Goal: Task Accomplishment & Management: Manage account settings

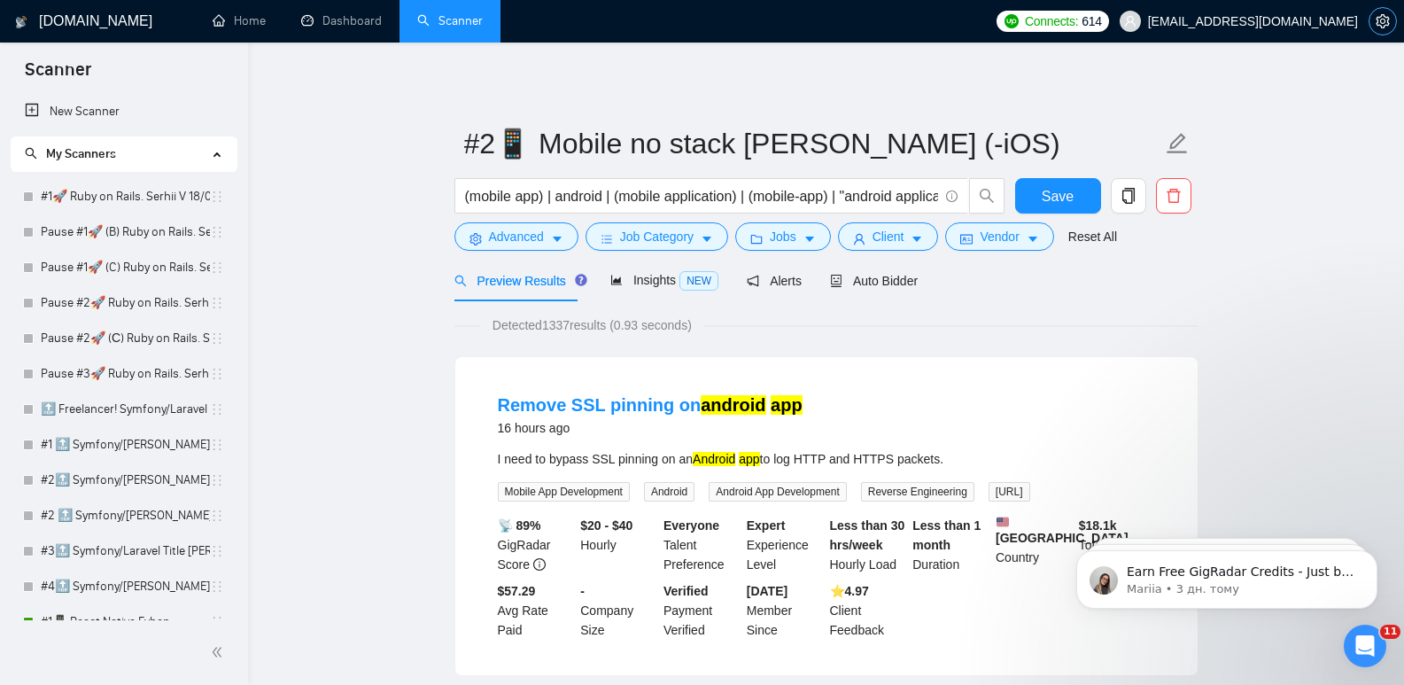
click at [1383, 17] on icon "setting" at bounding box center [1382, 21] width 14 height 14
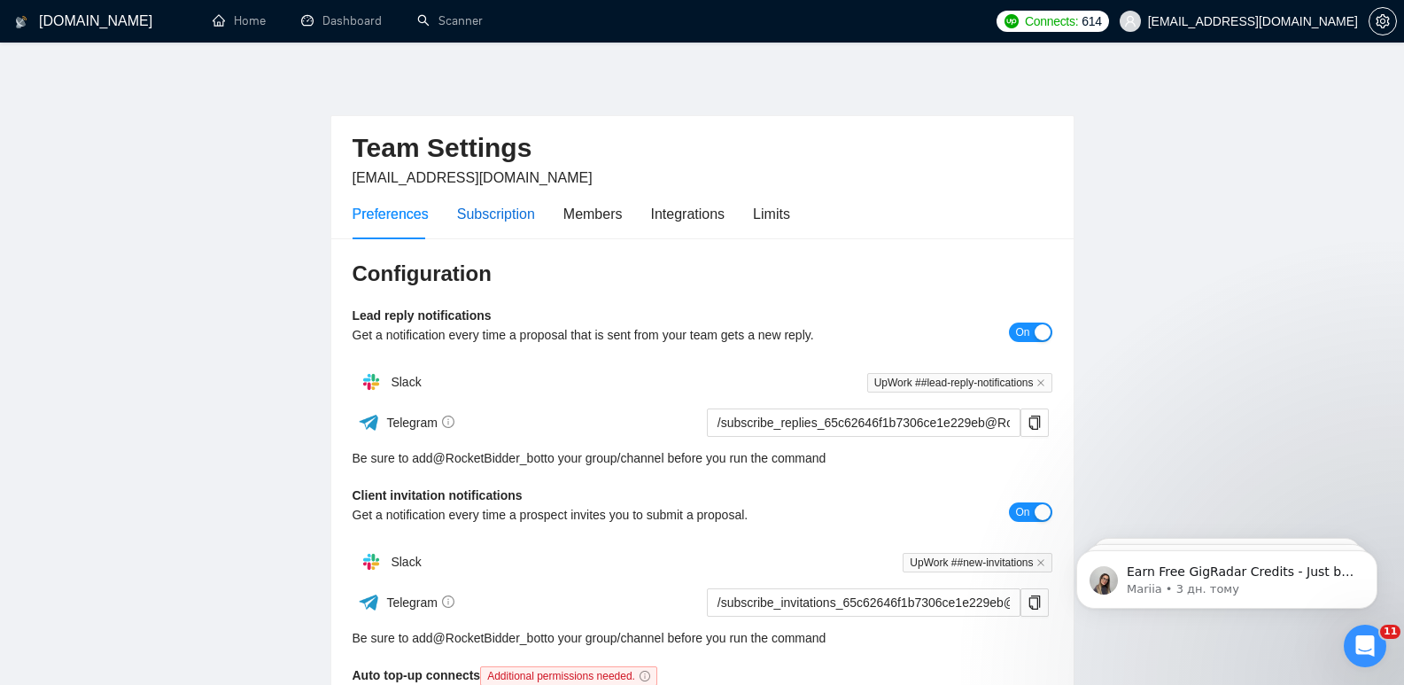
click at [491, 213] on div "Subscription" at bounding box center [496, 214] width 78 height 22
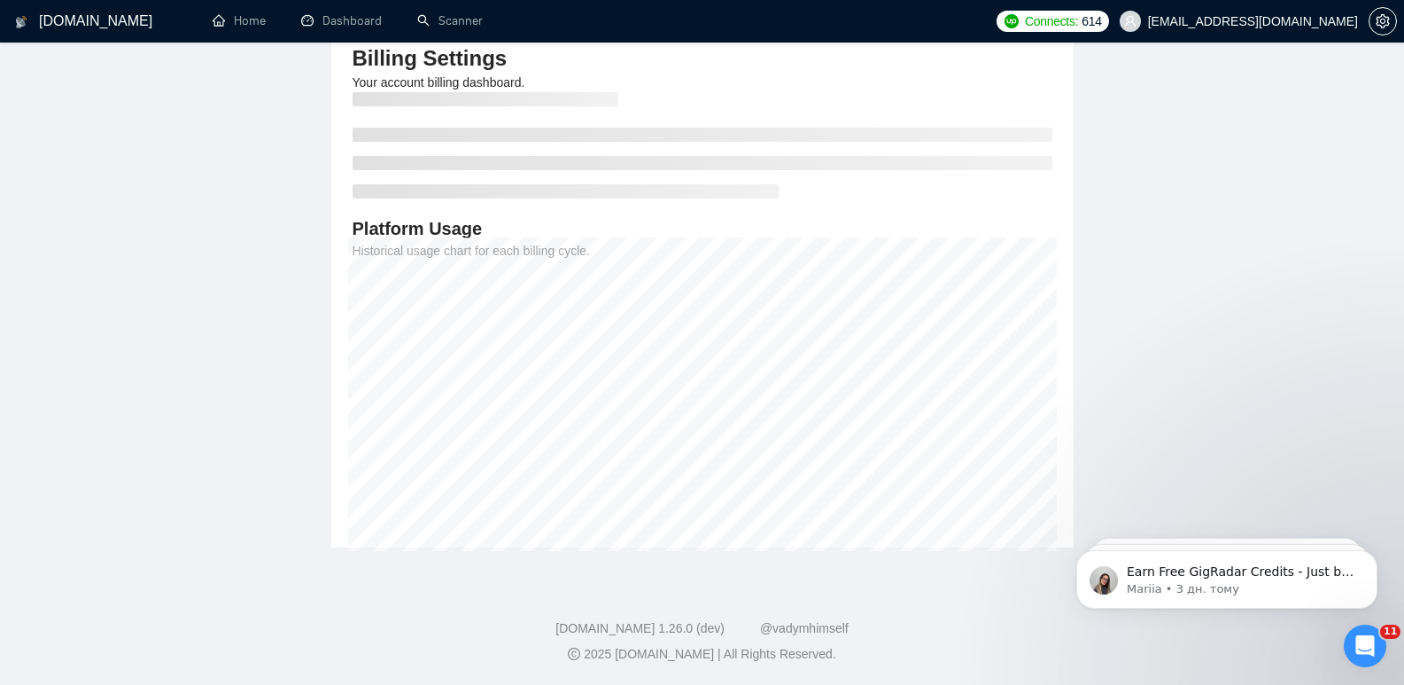
scroll to position [127, 0]
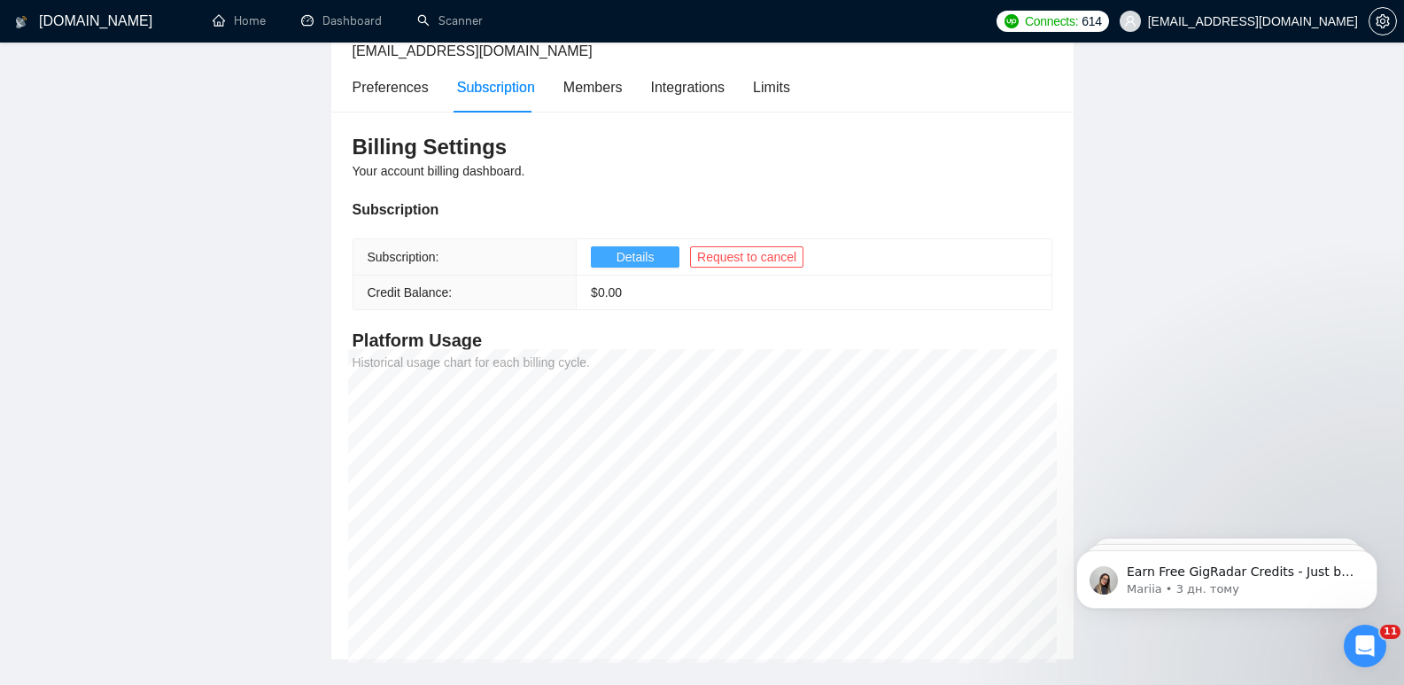
click at [626, 252] on span "Details" at bounding box center [635, 256] width 38 height 19
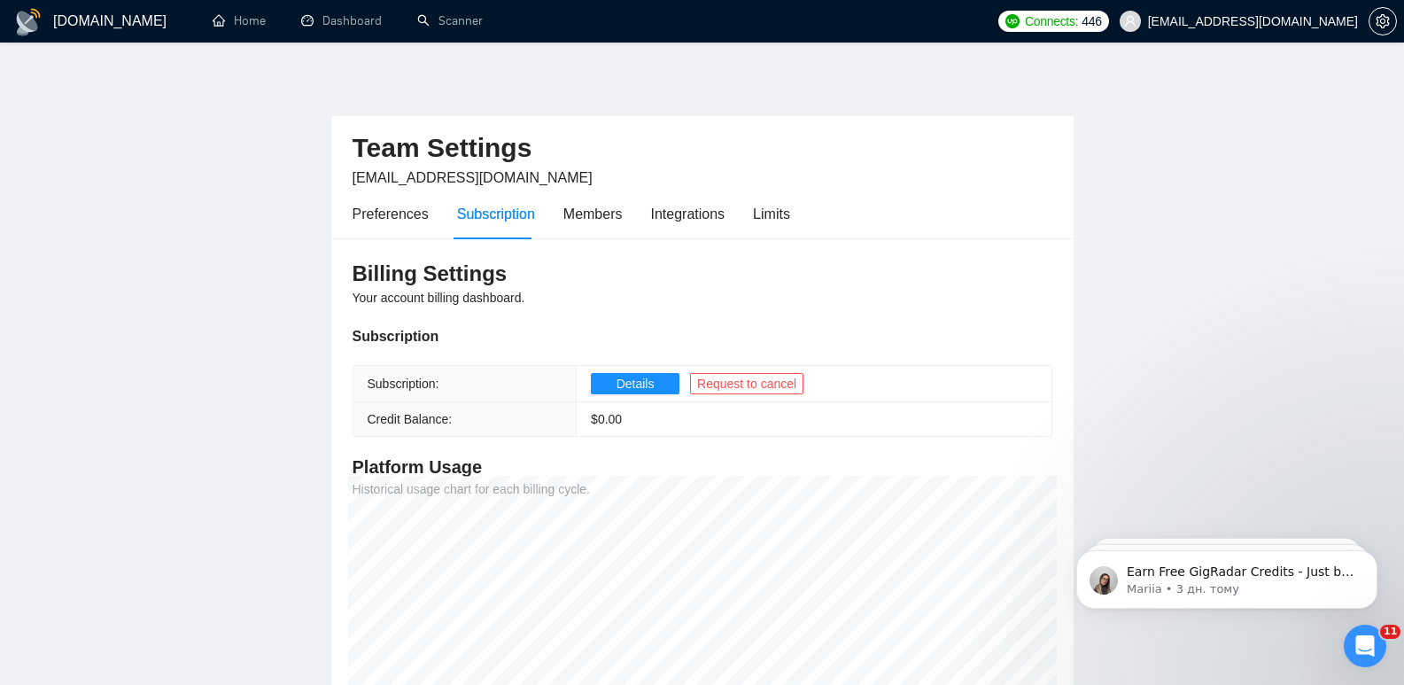
click at [1160, 377] on main "Team Settings serhii.verzhbytskyi@snotor.pro Preferences Subscription Members I…" at bounding box center [701, 429] width 1347 height 716
drag, startPoint x: 354, startPoint y: 19, endPoint x: 486, endPoint y: 322, distance: 331.2
click at [355, 19] on link "Dashboard" at bounding box center [341, 20] width 81 height 15
